Goal: Information Seeking & Learning: Learn about a topic

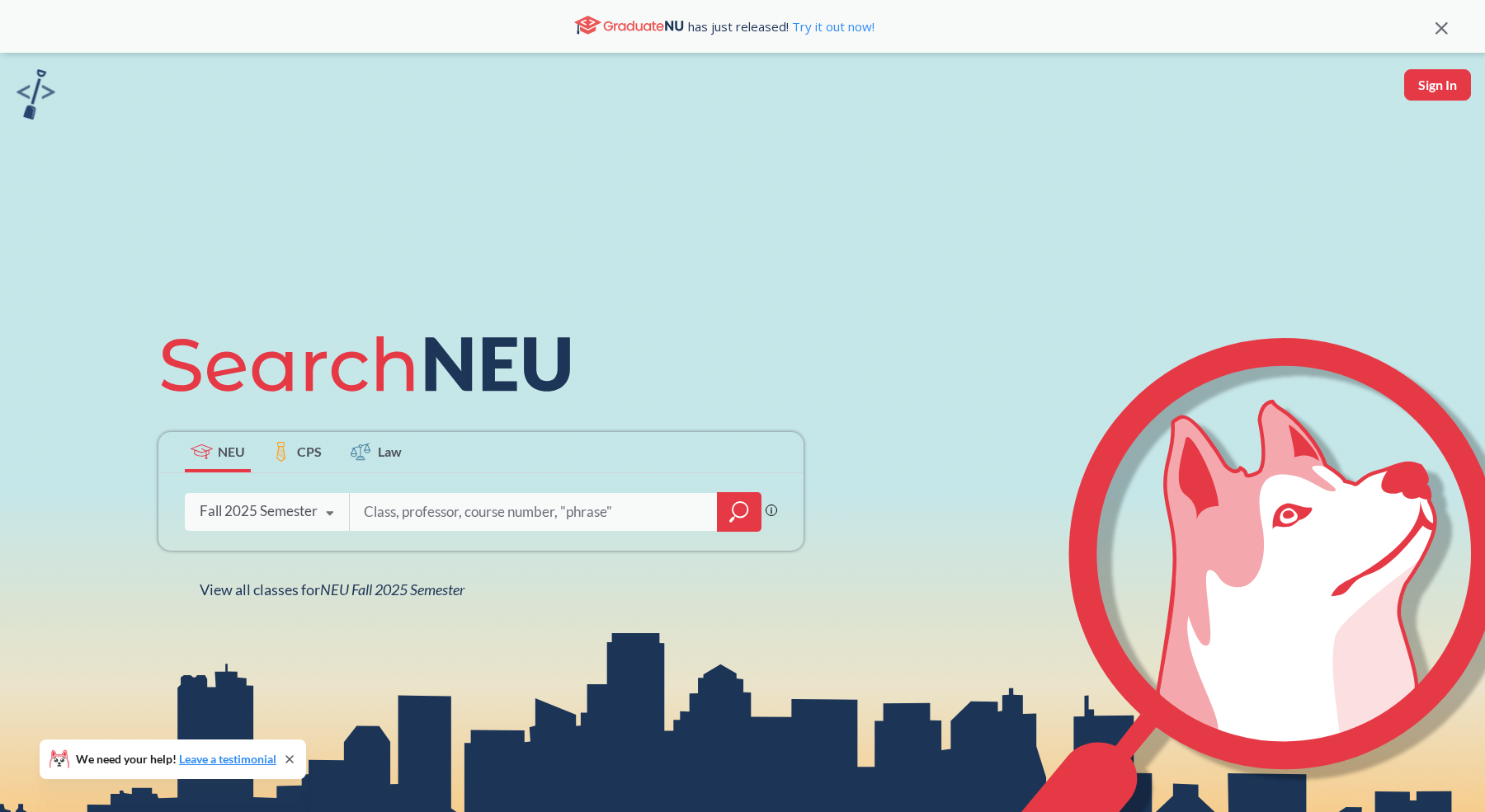
click at [399, 520] on input "search" at bounding box center [534, 511] width 343 height 34
type input "serdar"
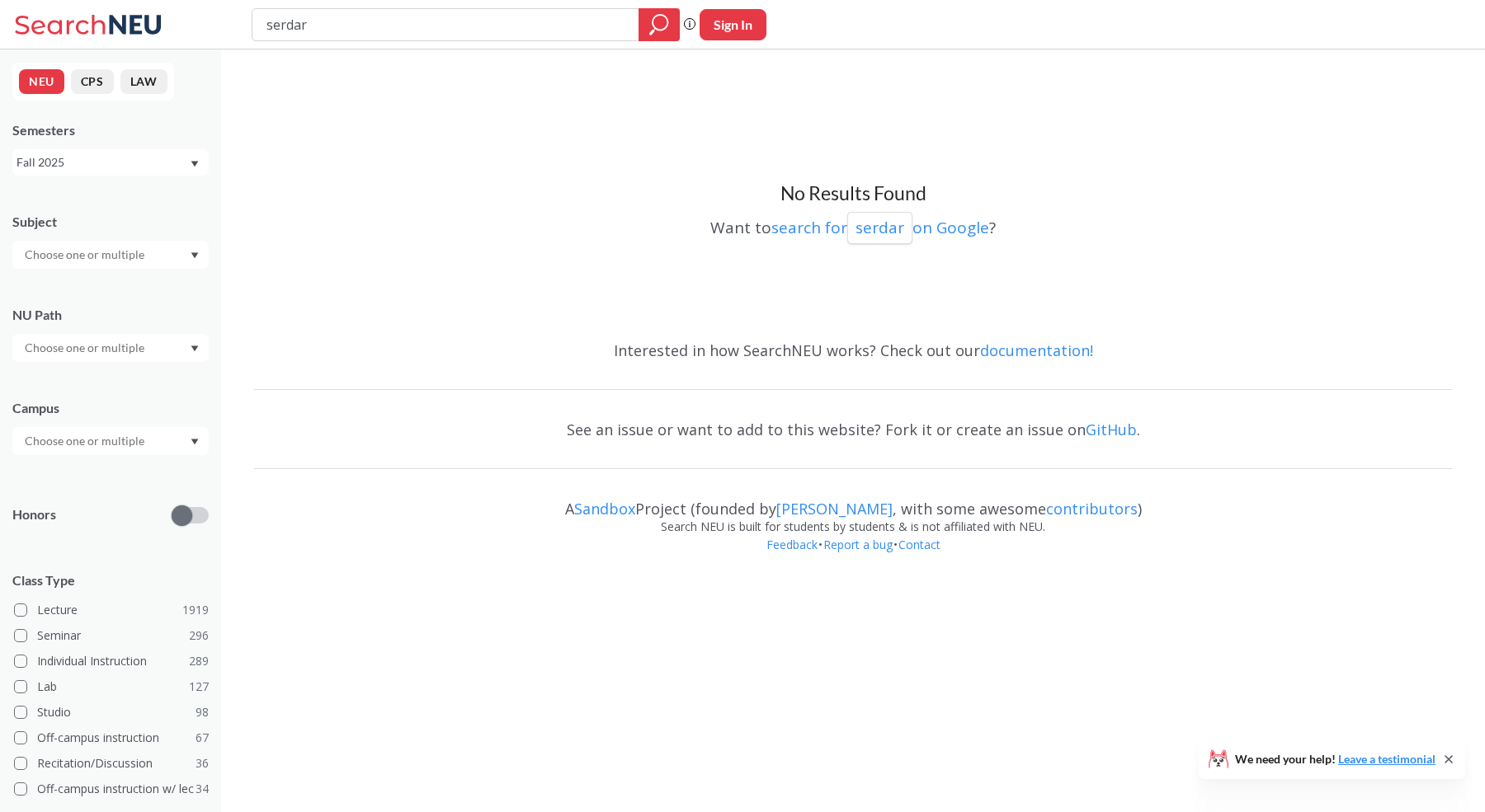
drag, startPoint x: 375, startPoint y: 10, endPoint x: 370, endPoint y: 34, distance: 24.5
click at [370, 34] on input "serdar" at bounding box center [445, 25] width 362 height 28
type input "aldat"
drag, startPoint x: 387, startPoint y: 38, endPoint x: 188, endPoint y: 21, distance: 199.7
click at [189, 22] on div "aldat Phrase search guarantees the exact search appears in the results. Ex. If …" at bounding box center [742, 24] width 1485 height 49
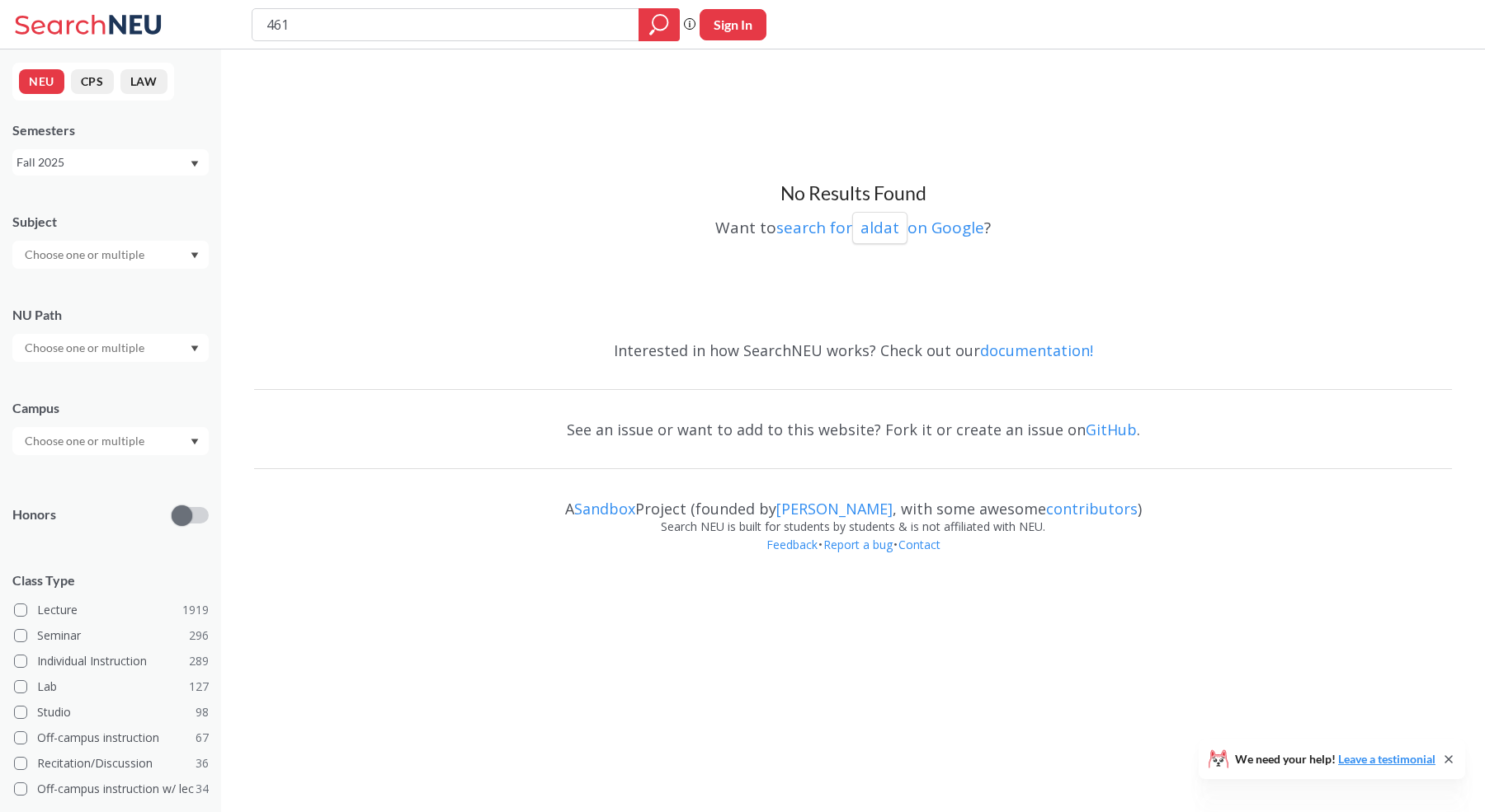
type input "4610"
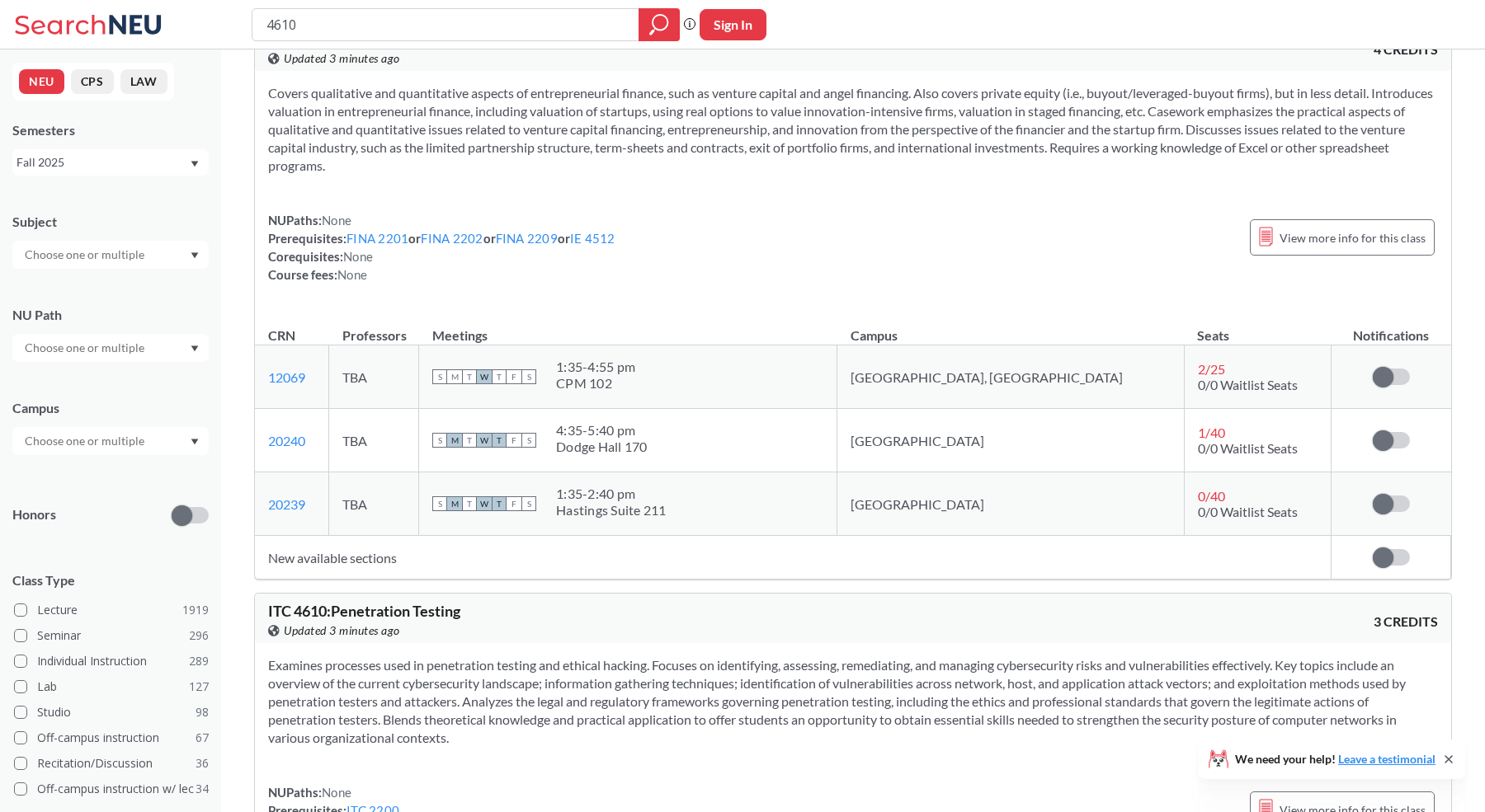
scroll to position [1084, 0]
click at [1381, 498] on span at bounding box center [1383, 502] width 20 height 20
click at [1372, 493] on input "checkbox" at bounding box center [1372, 493] width 0 height 0
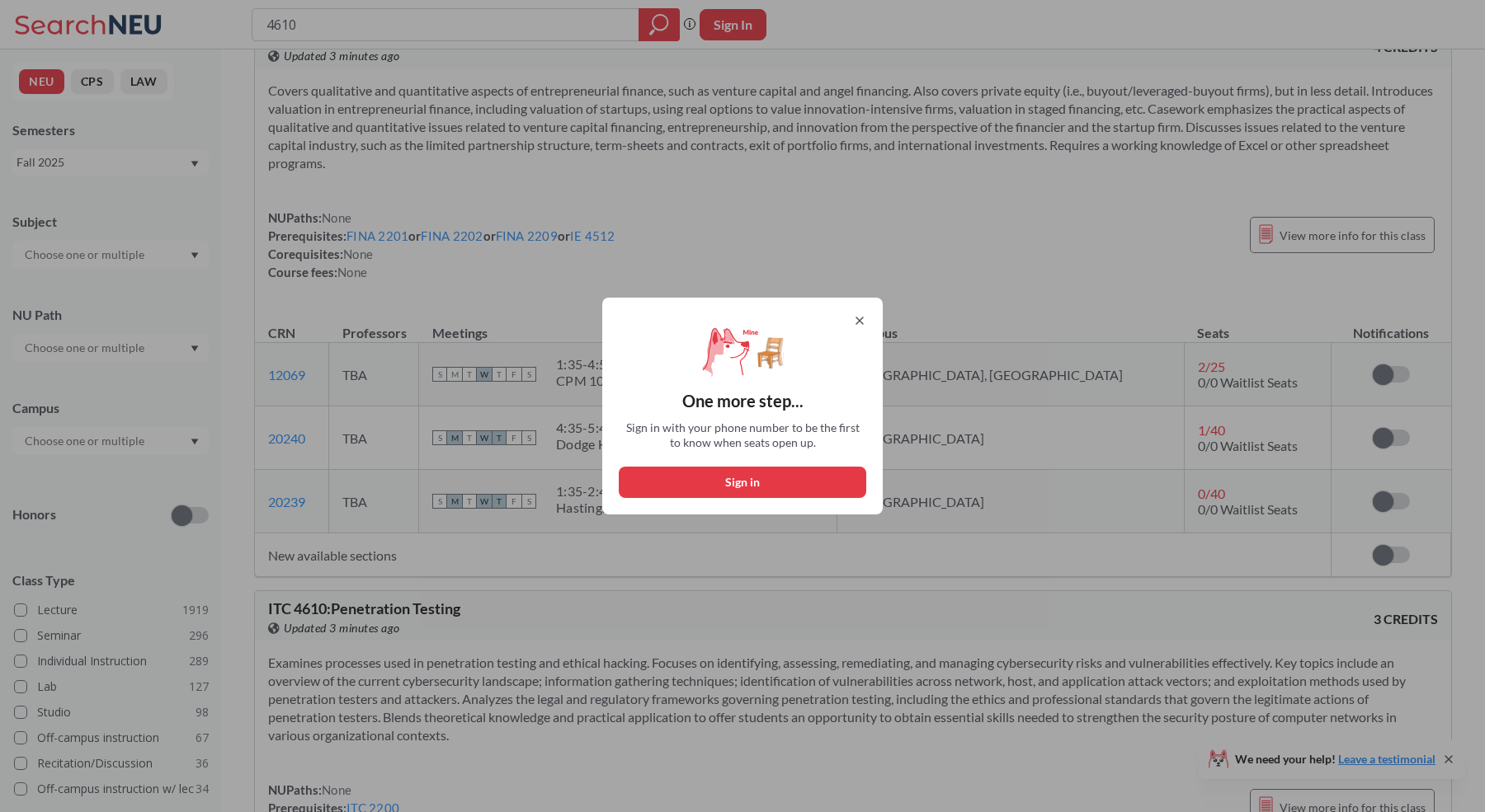
click at [773, 482] on button "Sign in" at bounding box center [742, 482] width 248 height 32
select select "US"
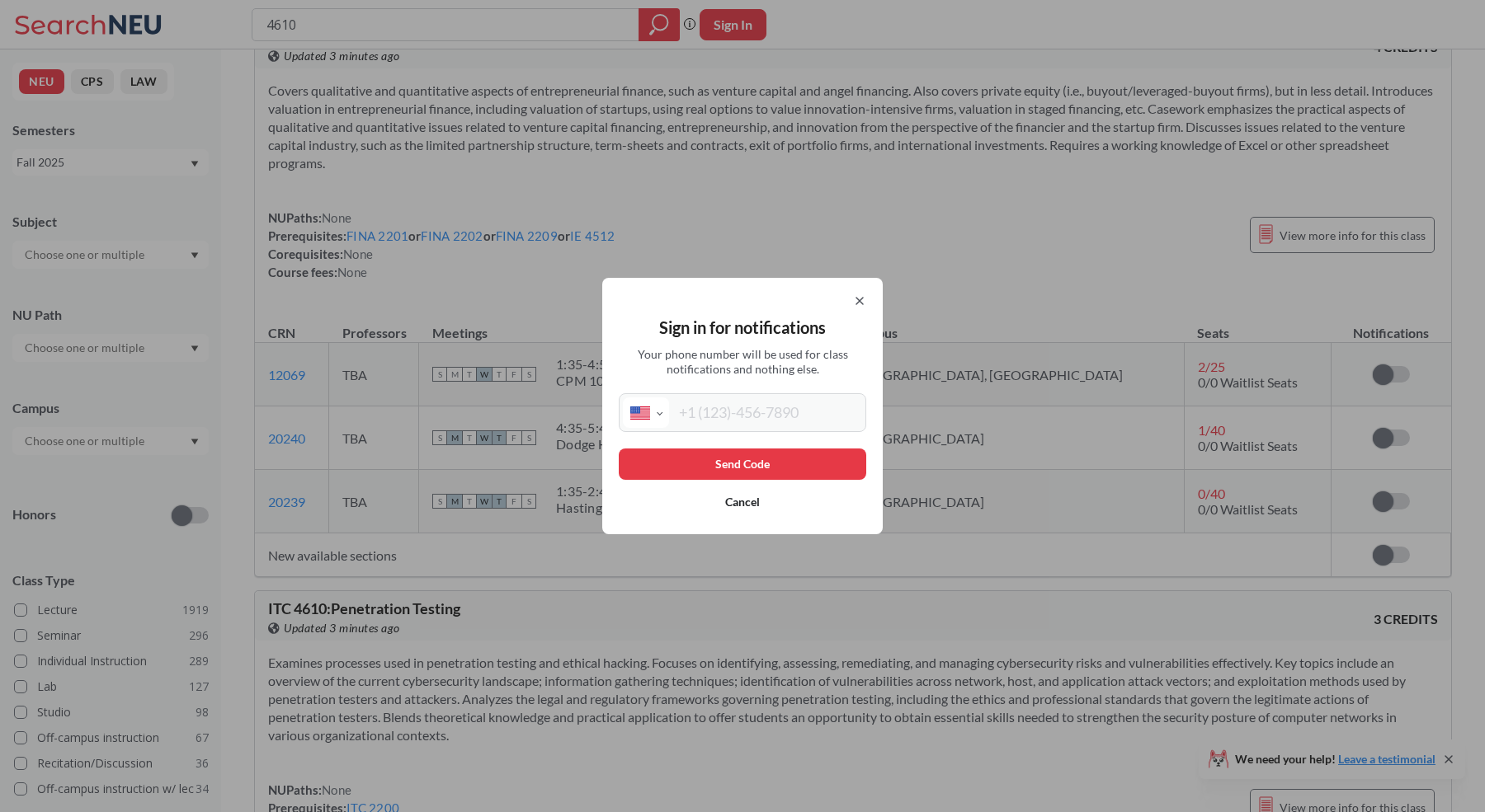
click at [753, 407] on input "tel" at bounding box center [765, 413] width 193 height 31
type input "[PHONE_NUMBER]"
click at [715, 470] on button "Send Code" at bounding box center [742, 465] width 248 height 32
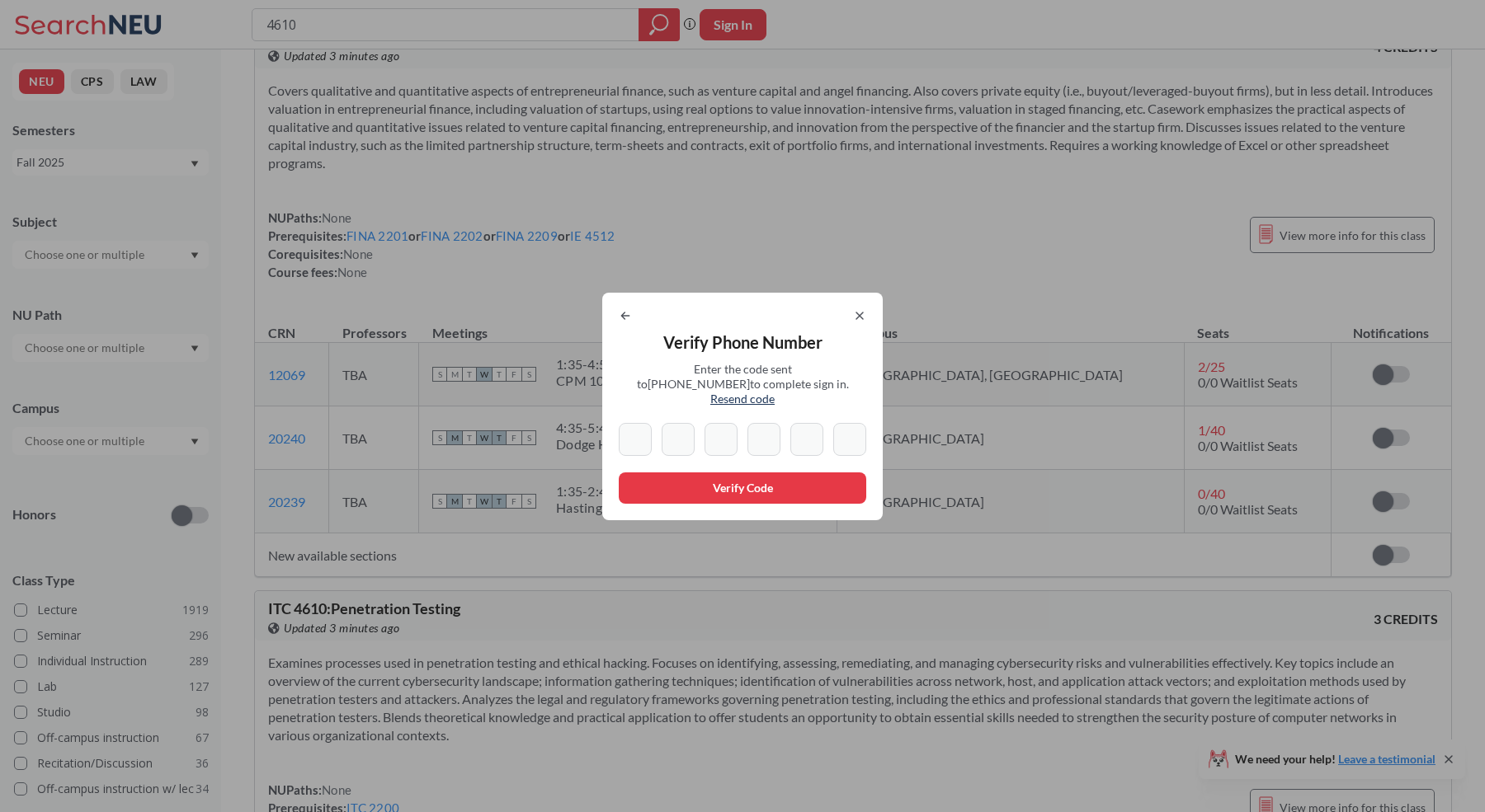
type input "2"
type input "7"
type input "8"
type input "4"
type input "3"
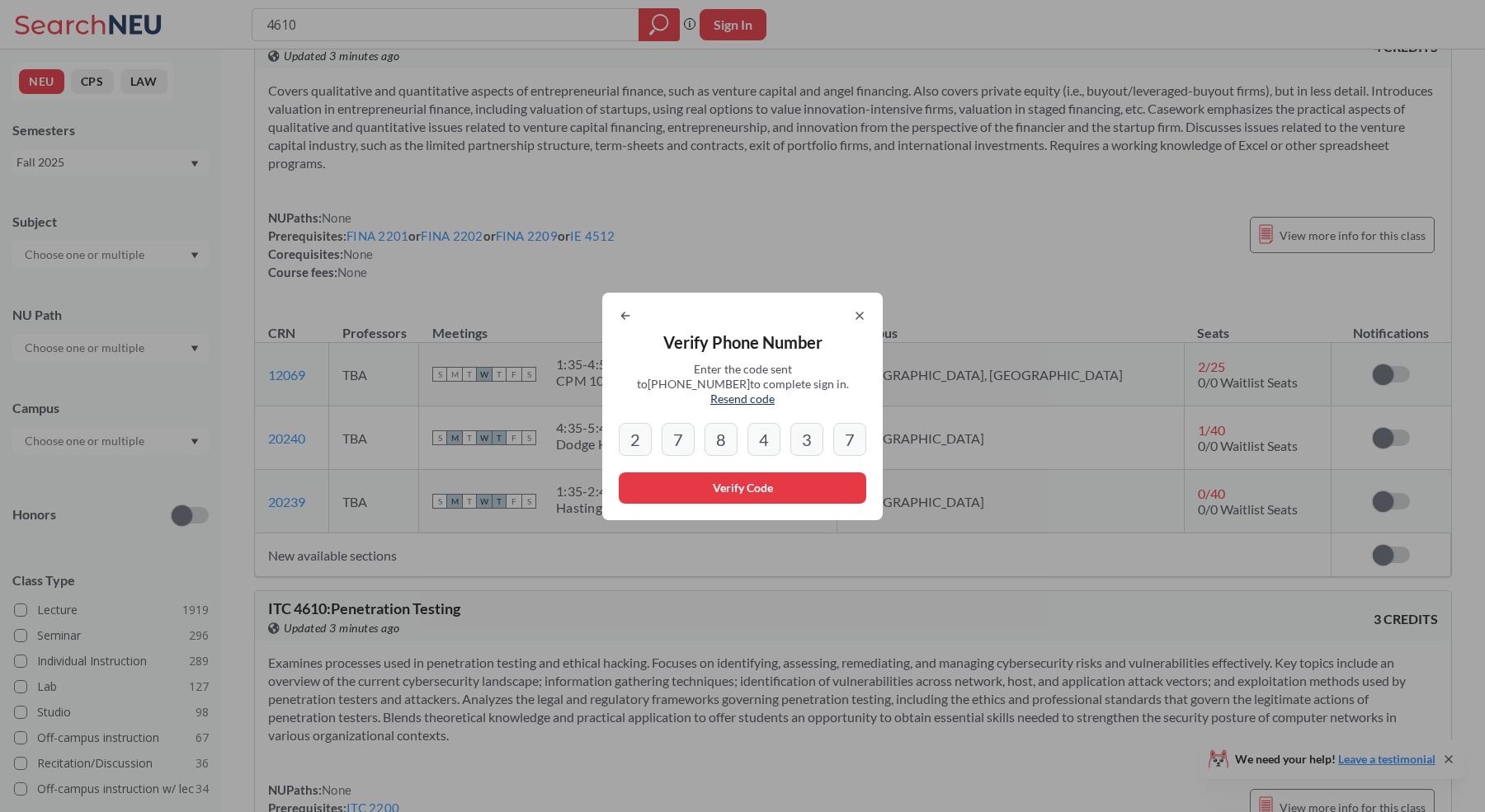
type input "7"
click at [676, 480] on button "Verify Code" at bounding box center [742, 488] width 248 height 32
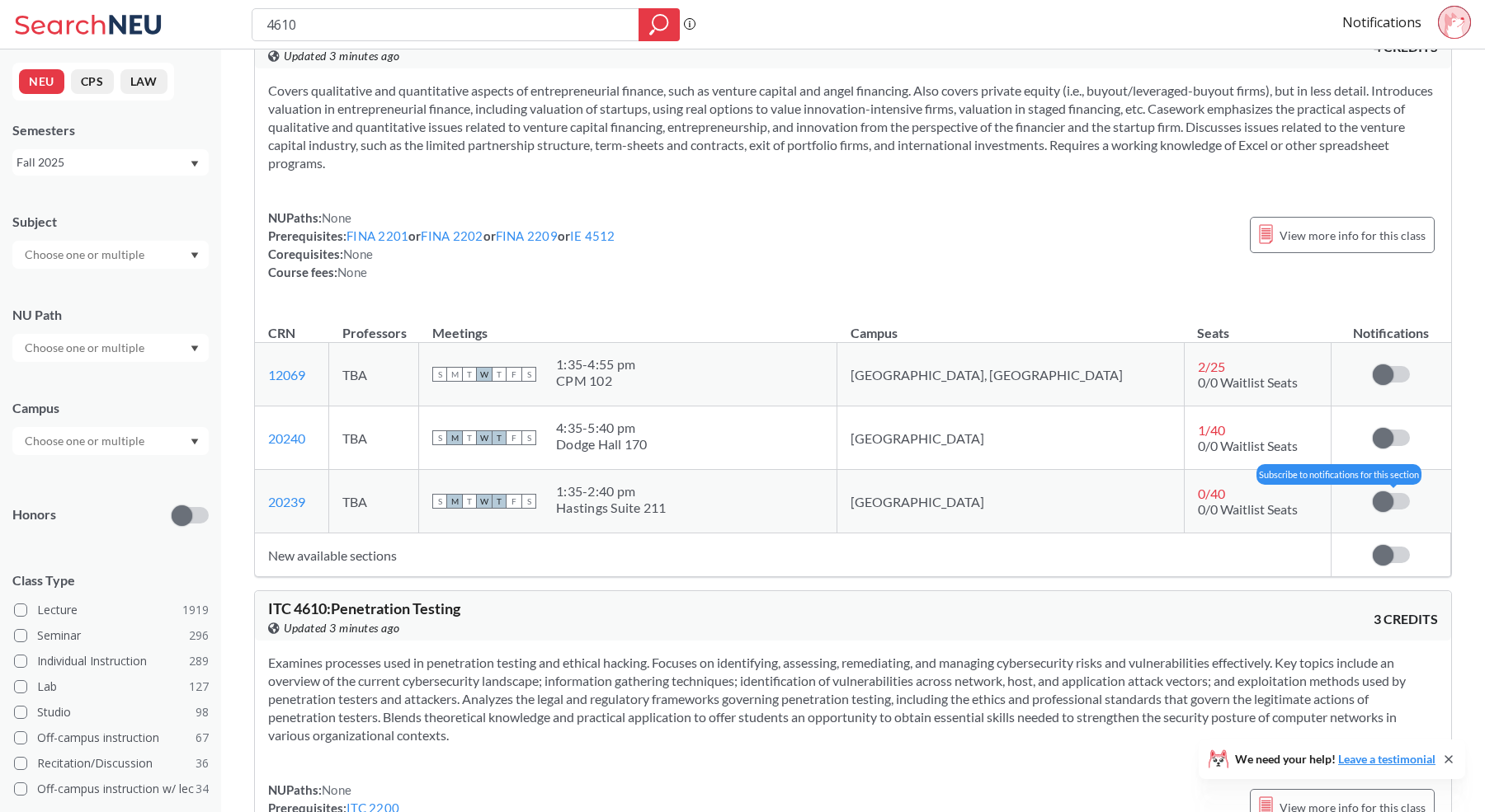
click at [1386, 494] on span at bounding box center [1383, 502] width 20 height 20
click at [1372, 493] on input "checkbox" at bounding box center [1372, 493] width 0 height 0
click at [1397, 14] on link "Notifications" at bounding box center [1381, 21] width 79 height 18
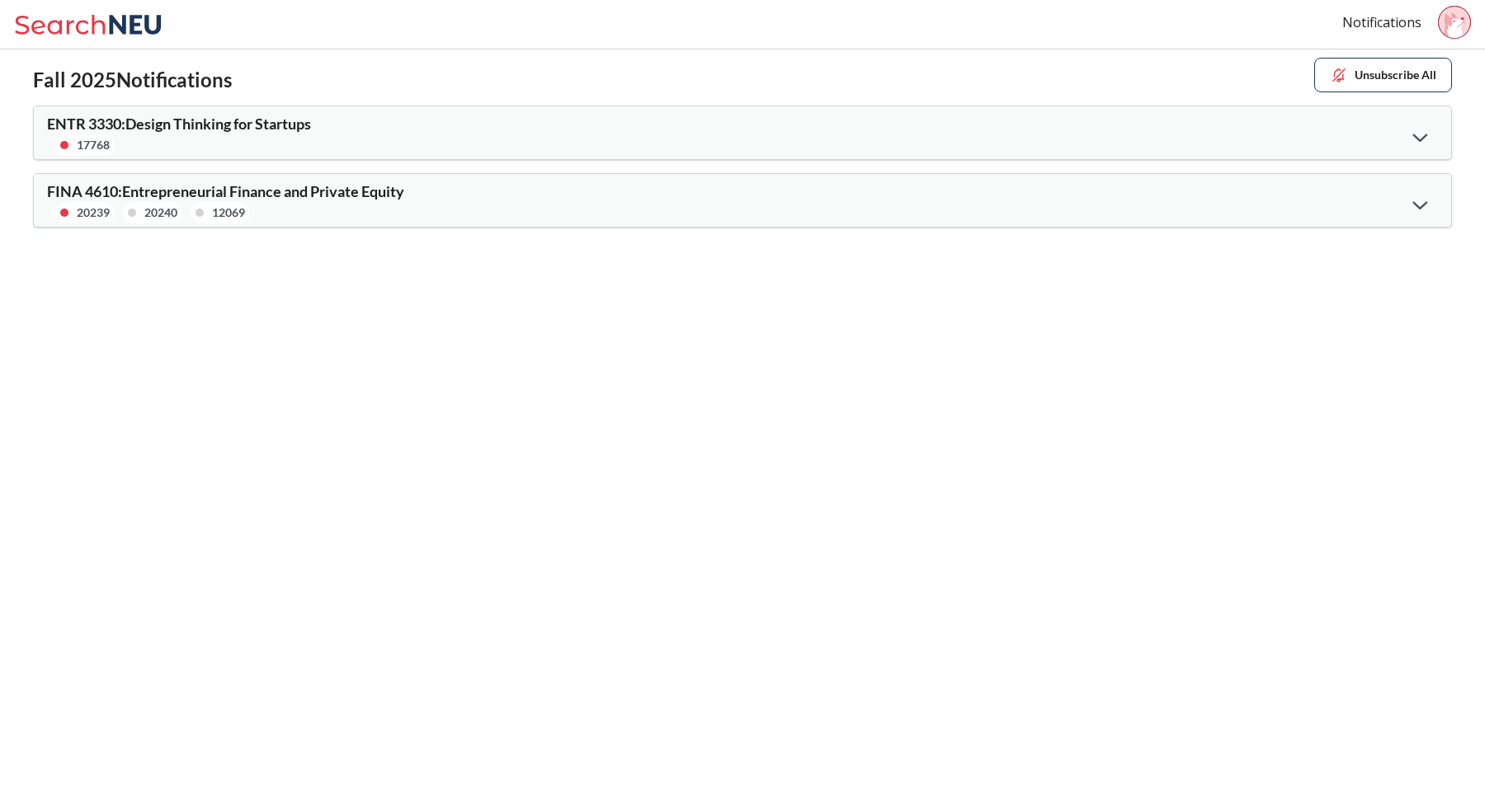
click at [1420, 131] on div at bounding box center [1420, 136] width 35 height 34
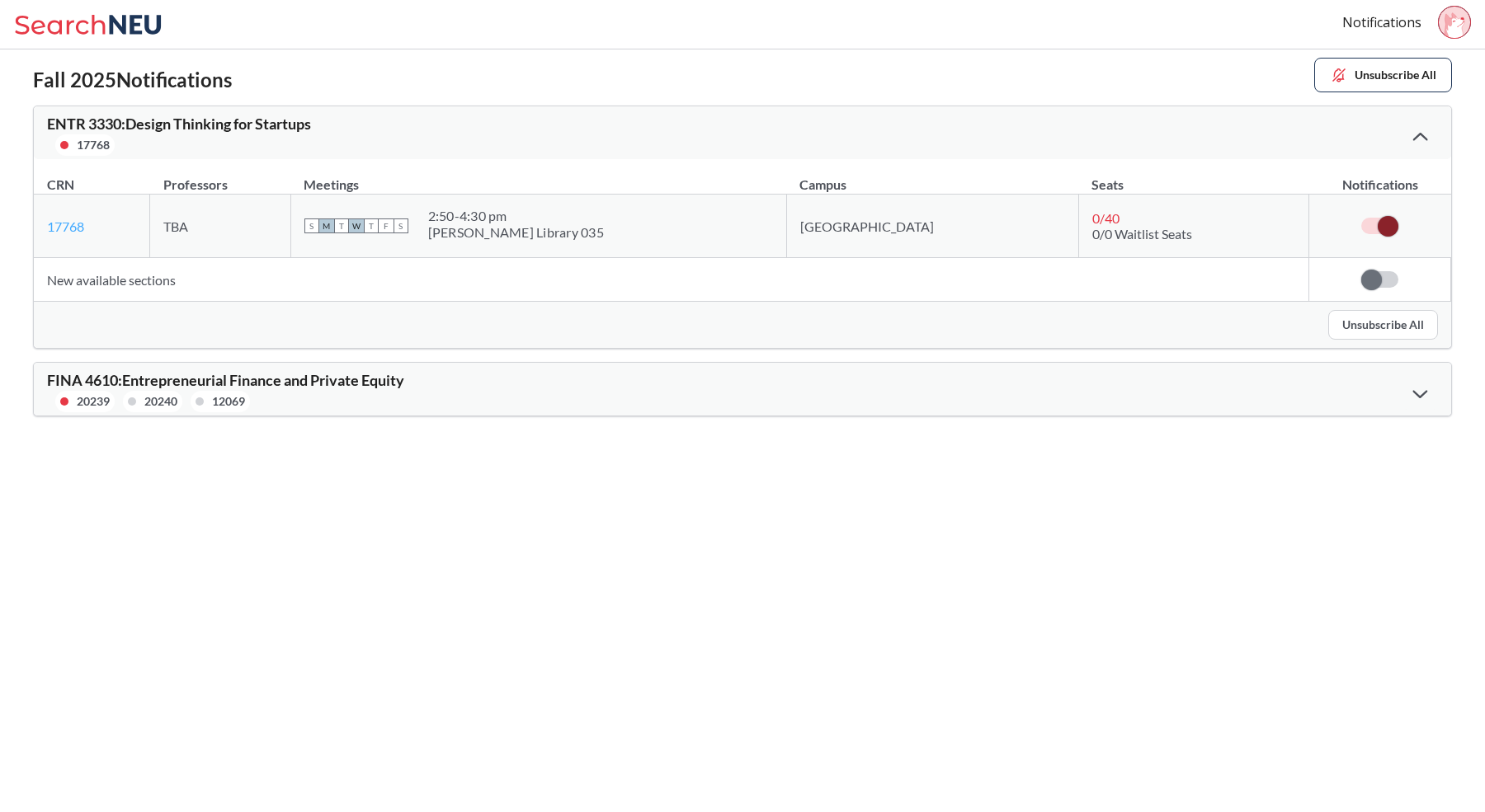
click at [78, 227] on link "17768" at bounding box center [65, 226] width 37 height 16
click at [1423, 135] on icon at bounding box center [1421, 137] width 15 height 8
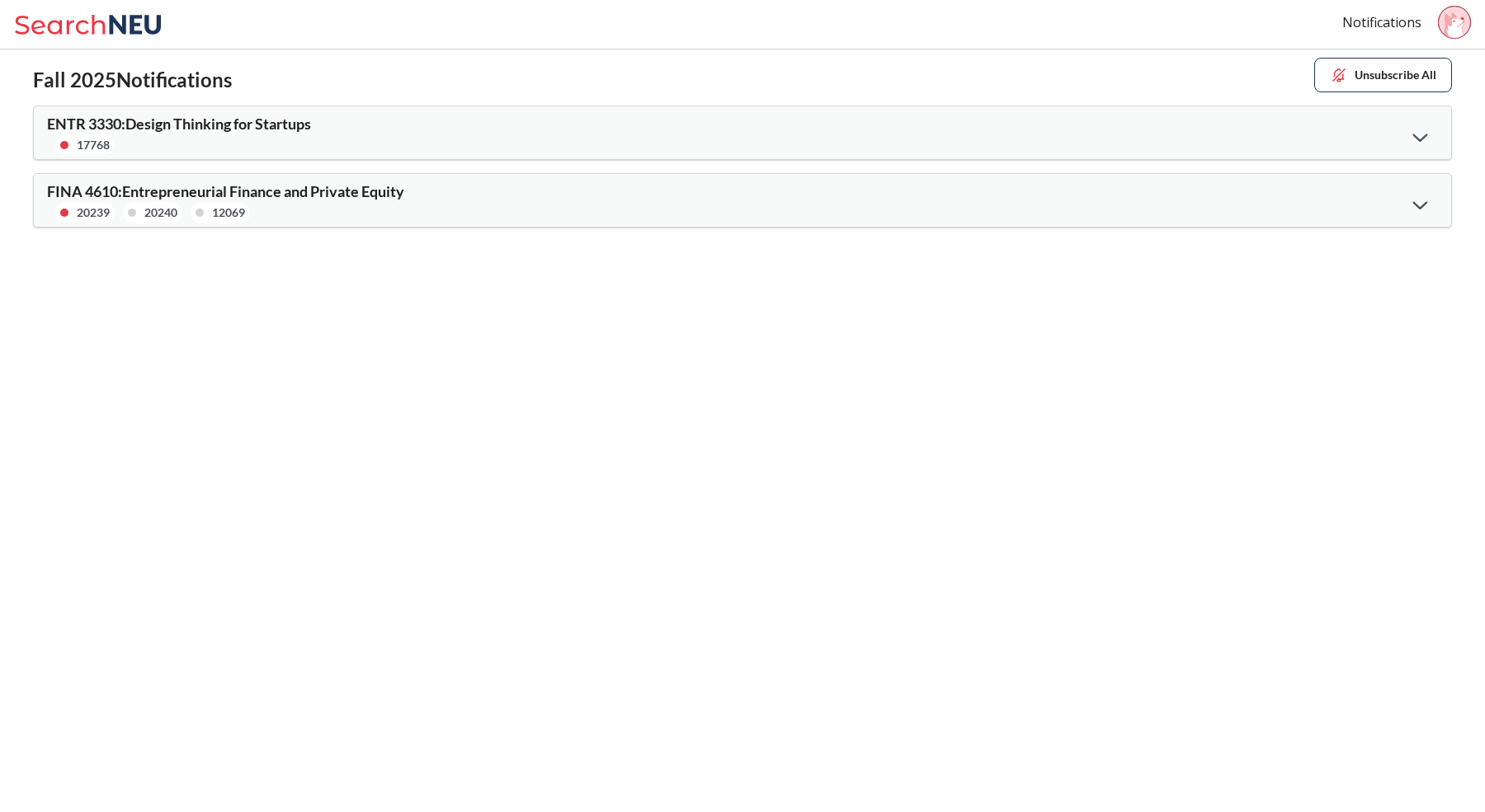
click at [1396, 197] on div "FINA 4610 : Entrepreneurial Finance and Private Equity 20239 20240 12069" at bounding box center [742, 200] width 1417 height 53
